Goal: Task Accomplishment & Management: Use online tool/utility

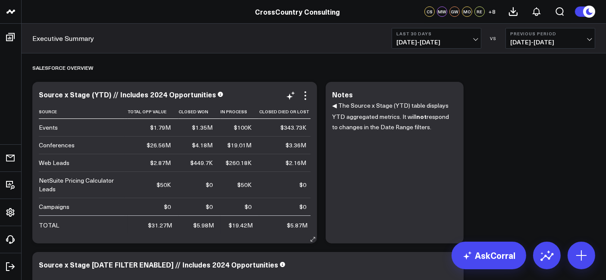
scroll to position [0, 66]
click at [294, 98] on icon at bounding box center [291, 96] width 10 height 10
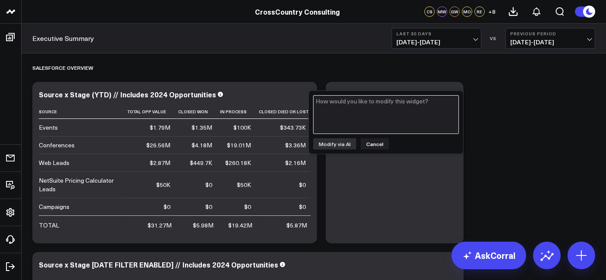
click at [337, 99] on textarea at bounding box center [386, 114] width 146 height 39
type textarea "Could you add a "New clients from opportunities" column?"
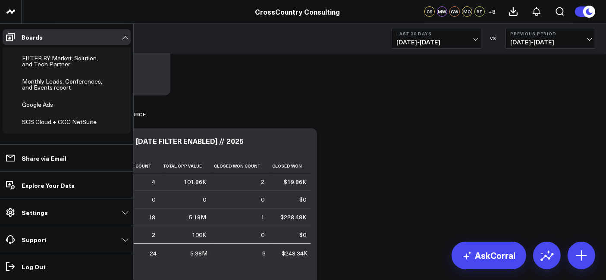
scroll to position [266, 0]
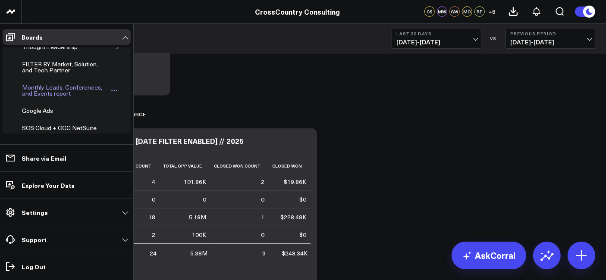
click at [59, 89] on div "Monthly Leads, Conferences, and Events report" at bounding box center [65, 90] width 90 height 16
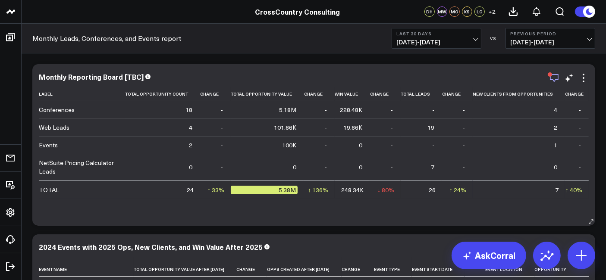
click at [545, 81] on icon "button" at bounding box center [554, 78] width 10 height 10
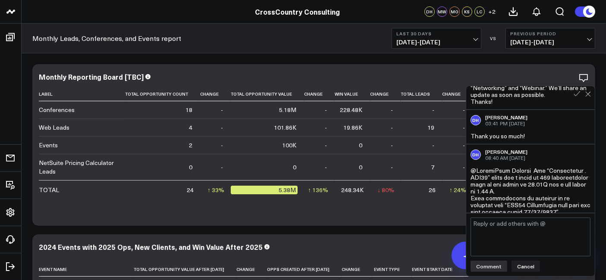
scroll to position [679, 0]
click at [545, 98] on div "AF [PERSON_NAME] 03:39 PM [DATE] hi @[PERSON_NAME] Thank you for flagging this!…" at bounding box center [530, 67] width 129 height 90
click at [545, 91] on div at bounding box center [582, 92] width 26 height 12
click at [545, 91] on icon at bounding box center [588, 94] width 6 height 6
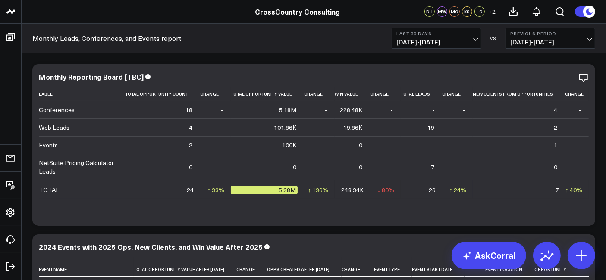
click at [442, 49] on div "Monthly Leads, Conferences, and Events report Last 30 Days [DATE] - [DATE] VS P…" at bounding box center [314, 39] width 584 height 30
click at [445, 45] on span "[DATE] - [DATE]" at bounding box center [436, 42] width 80 height 7
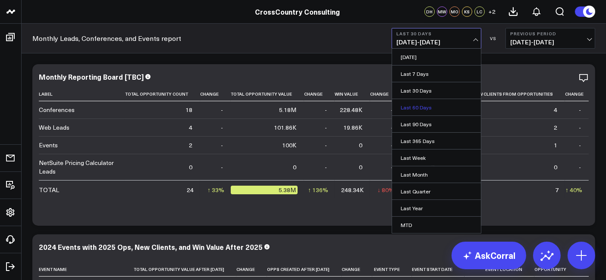
scroll to position [48, 0]
click at [414, 203] on link "YTD" at bounding box center [436, 210] width 89 height 16
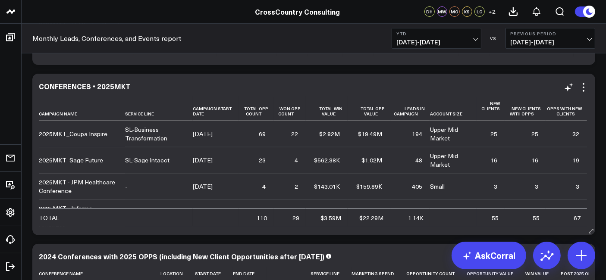
scroll to position [8, 0]
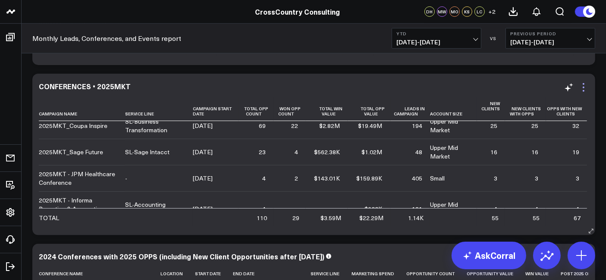
click at [545, 87] on icon at bounding box center [583, 87] width 10 height 10
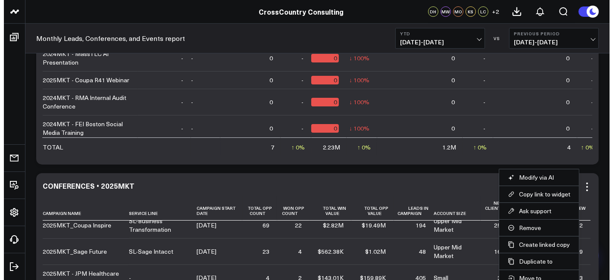
scroll to position [374, 0]
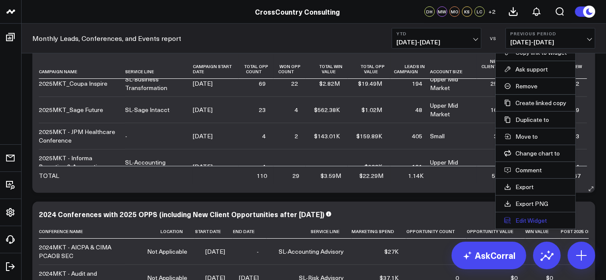
click at [540, 218] on button "Edit Widget" at bounding box center [535, 221] width 63 height 8
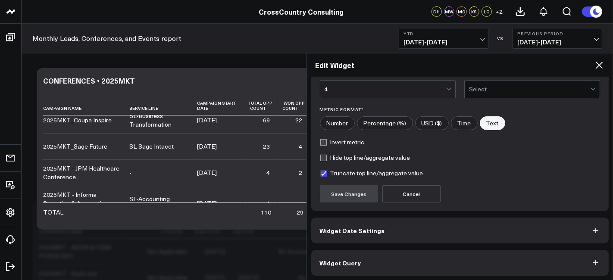
scroll to position [134, 0]
click at [412, 247] on div "Widget Display Widget Title * CONFERENCES • 2025MKT Chart Type * Table w/o Comp…" at bounding box center [460, 113] width 298 height 326
click at [414, 252] on button "Widget Query" at bounding box center [460, 263] width 298 height 26
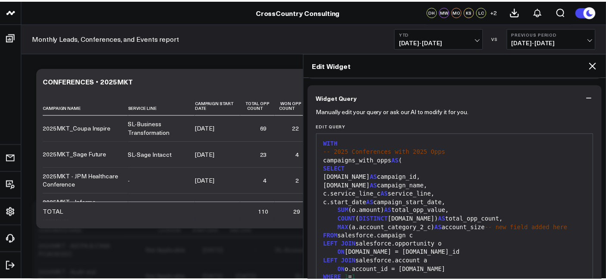
scroll to position [64, 0]
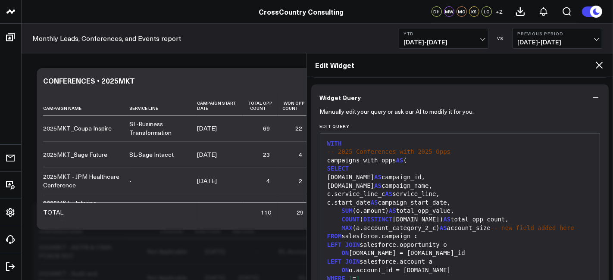
click at [545, 63] on icon at bounding box center [599, 65] width 10 height 10
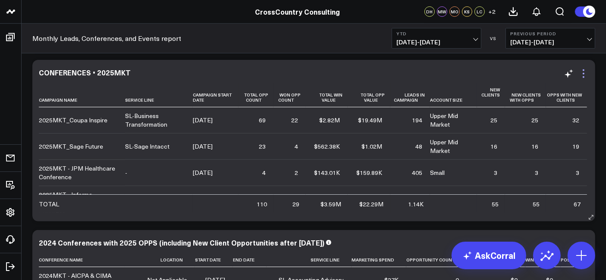
click at [545, 75] on icon at bounding box center [583, 74] width 10 height 10
click at [545, 72] on icon at bounding box center [583, 74] width 10 height 10
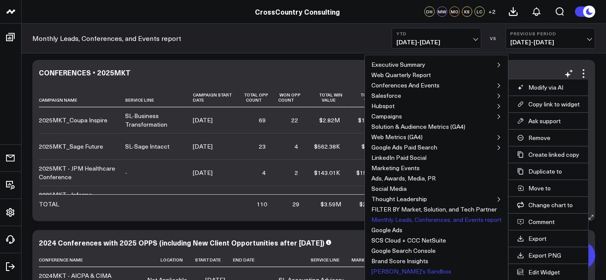
click at [408, 252] on button "[PERSON_NAME]'s Sandbox" at bounding box center [411, 272] width 80 height 6
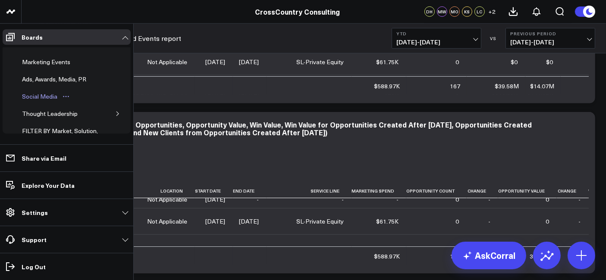
scroll to position [344, 0]
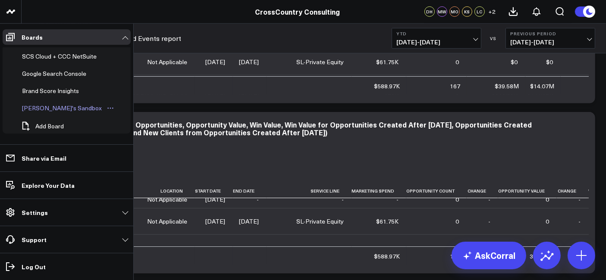
click at [52, 106] on div "[PERSON_NAME]'s Sandbox" at bounding box center [62, 108] width 84 height 10
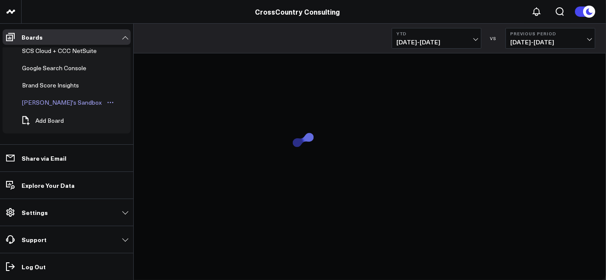
scroll to position [338, 0]
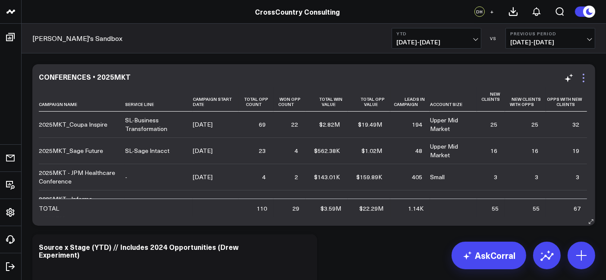
click at [545, 78] on icon at bounding box center [583, 78] width 10 height 10
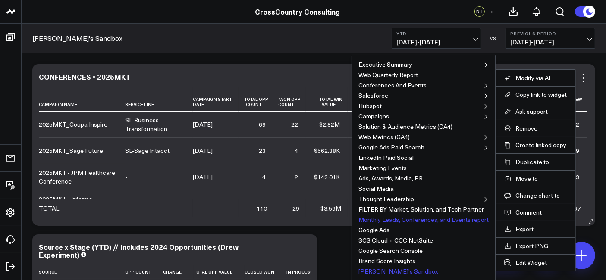
click at [425, 219] on button "Monthly Leads, Conferences, and Events report" at bounding box center [423, 220] width 130 height 6
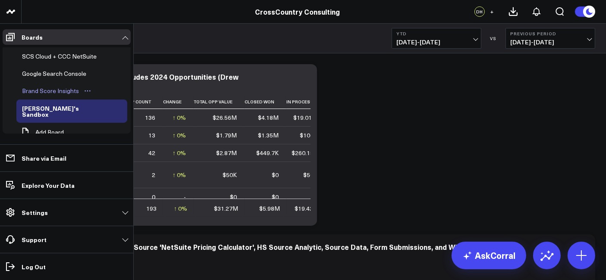
scroll to position [243, 0]
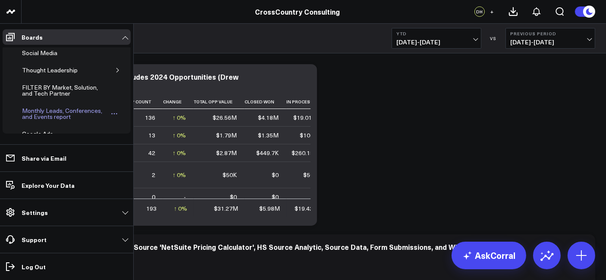
click at [52, 107] on div "Monthly Leads, Conferences, and Events report" at bounding box center [65, 114] width 90 height 16
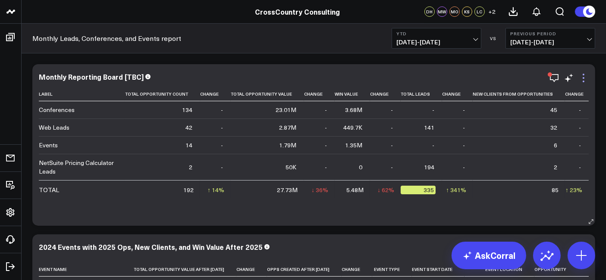
click at [545, 76] on icon at bounding box center [583, 78] width 10 height 10
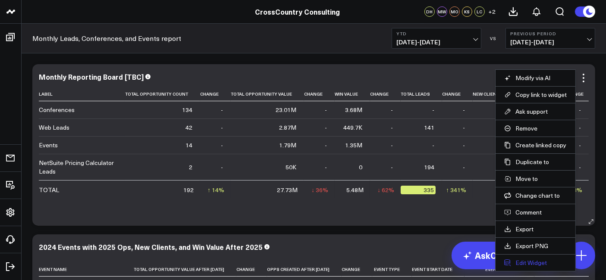
click at [531, 252] on button "Edit Widget" at bounding box center [535, 263] width 63 height 8
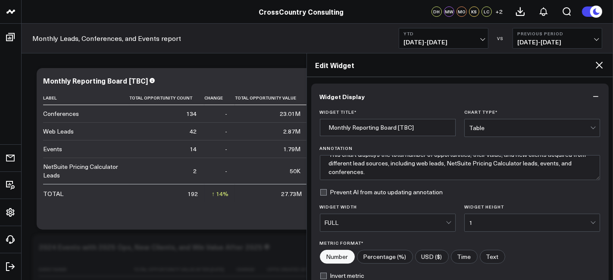
scroll to position [134, 0]
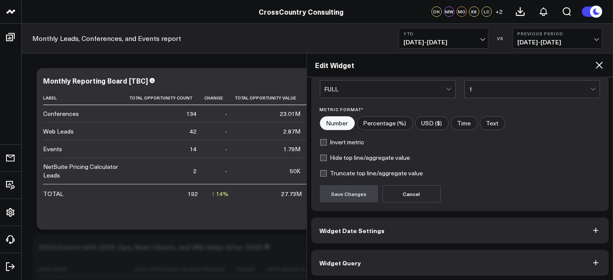
click at [395, 252] on button "Widget Query" at bounding box center [460, 263] width 298 height 26
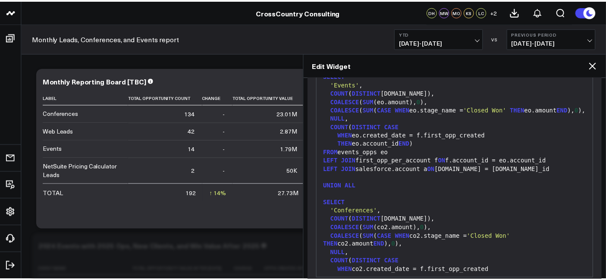
scroll to position [964, 0]
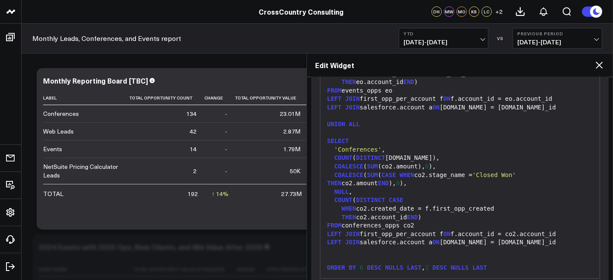
click at [545, 63] on icon at bounding box center [599, 65] width 7 height 7
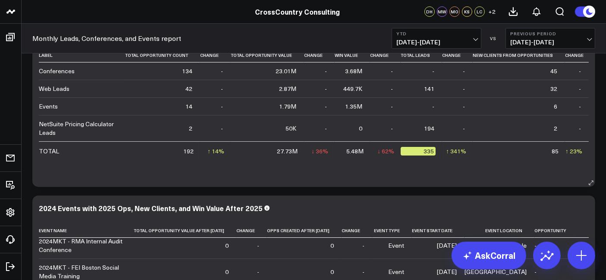
scroll to position [39, 0]
